Goal: Information Seeking & Learning: Learn about a topic

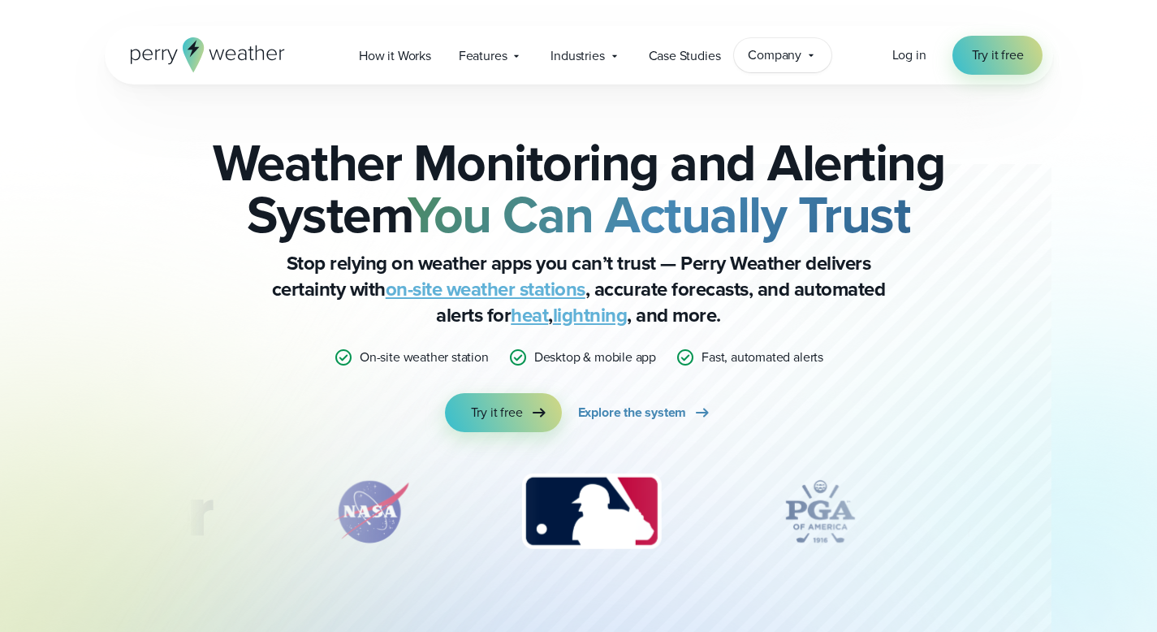
click at [778, 41] on div "Company Contact Us Reach out to us for sales or support questions" at bounding box center [782, 55] width 97 height 34
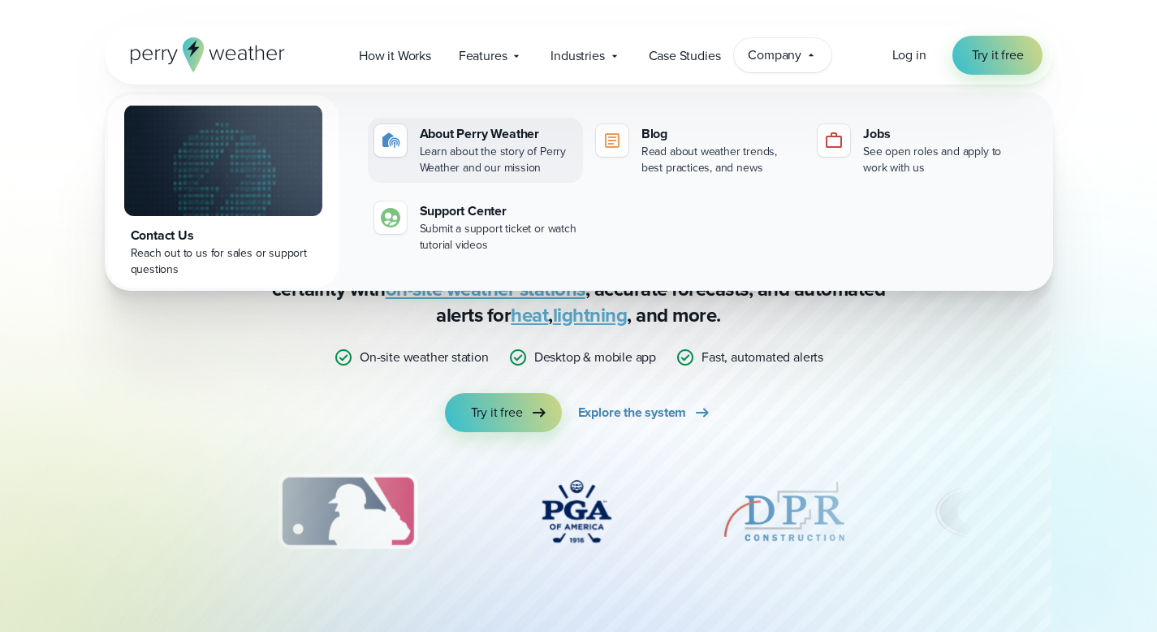
click at [466, 139] on div "About Perry Weather" at bounding box center [498, 133] width 157 height 19
